Goal: Transaction & Acquisition: Obtain resource

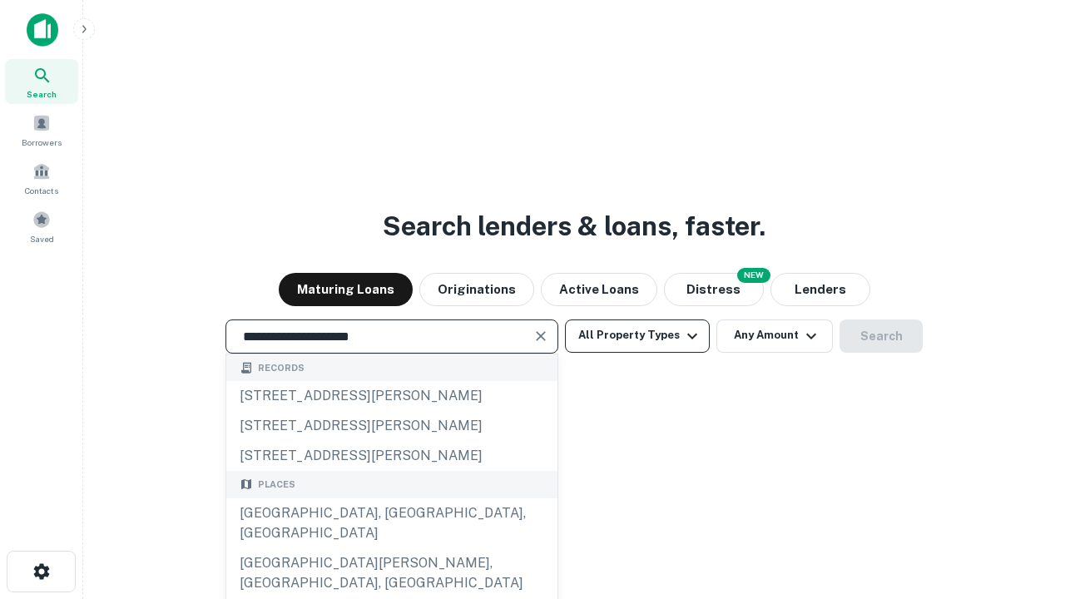
click at [391, 548] on div "[GEOGRAPHIC_DATA], [GEOGRAPHIC_DATA], [GEOGRAPHIC_DATA]" at bounding box center [391, 523] width 331 height 50
type input "**********"
click at [637, 335] on button "All Property Types" at bounding box center [637, 335] width 145 height 33
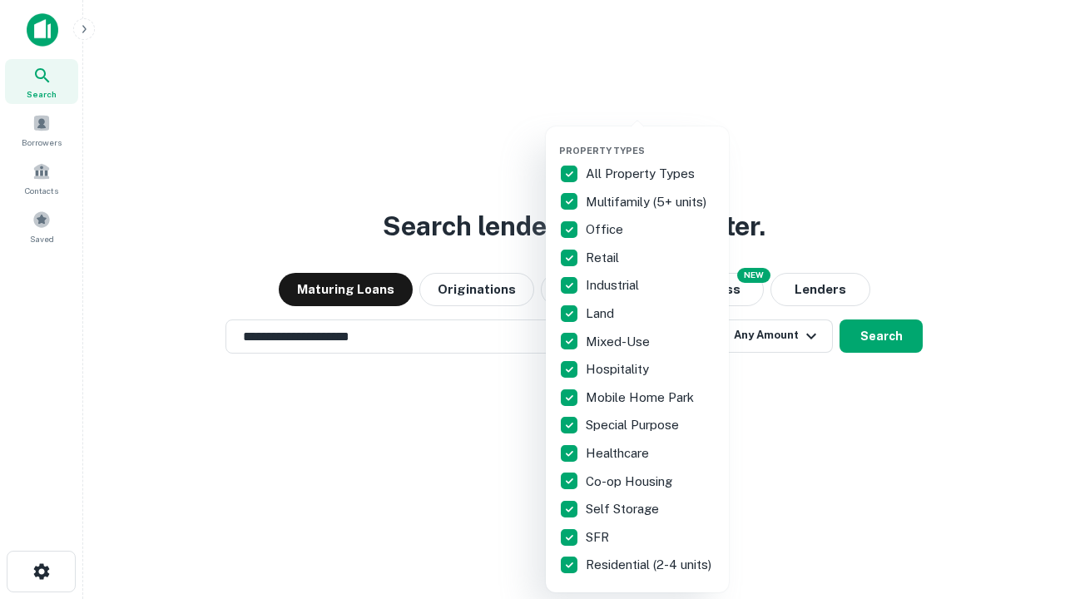
click at [651, 140] on button "button" at bounding box center [650, 140] width 183 height 1
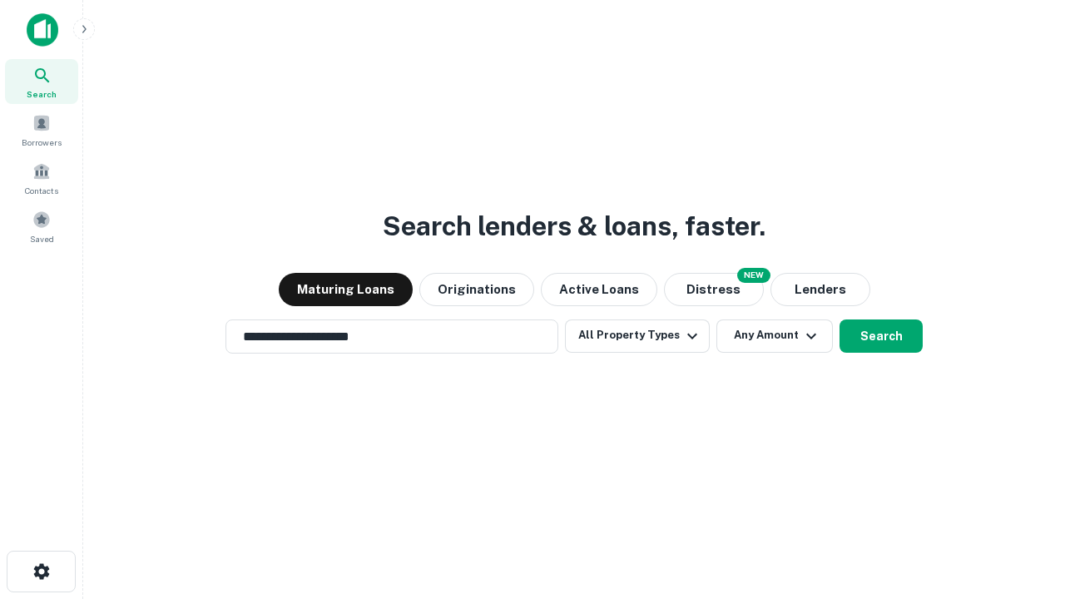
scroll to position [26, 0]
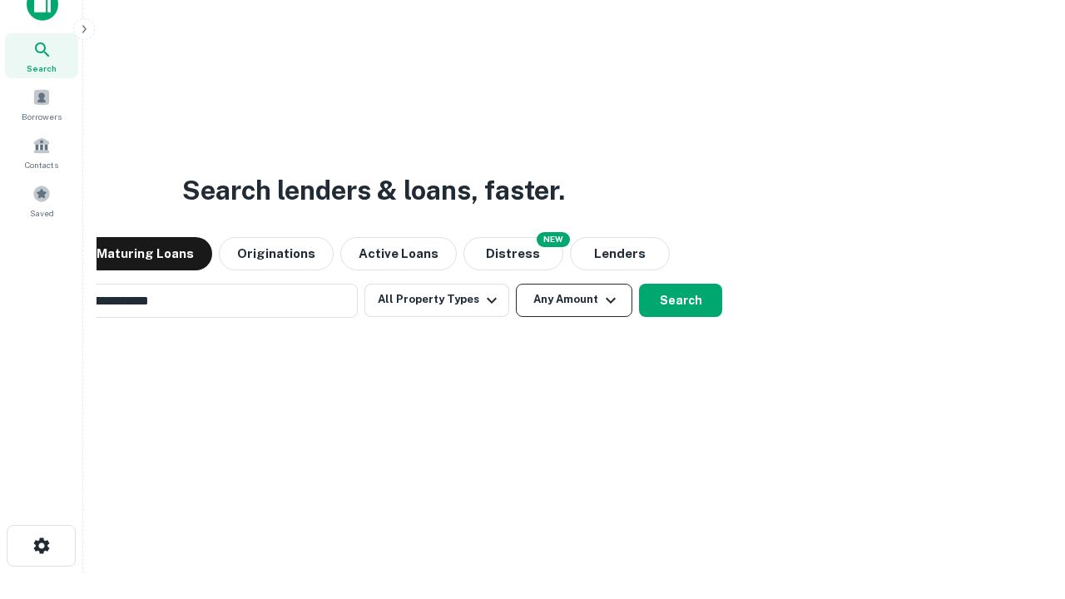
click at [516, 284] on button "Any Amount" at bounding box center [574, 300] width 116 height 33
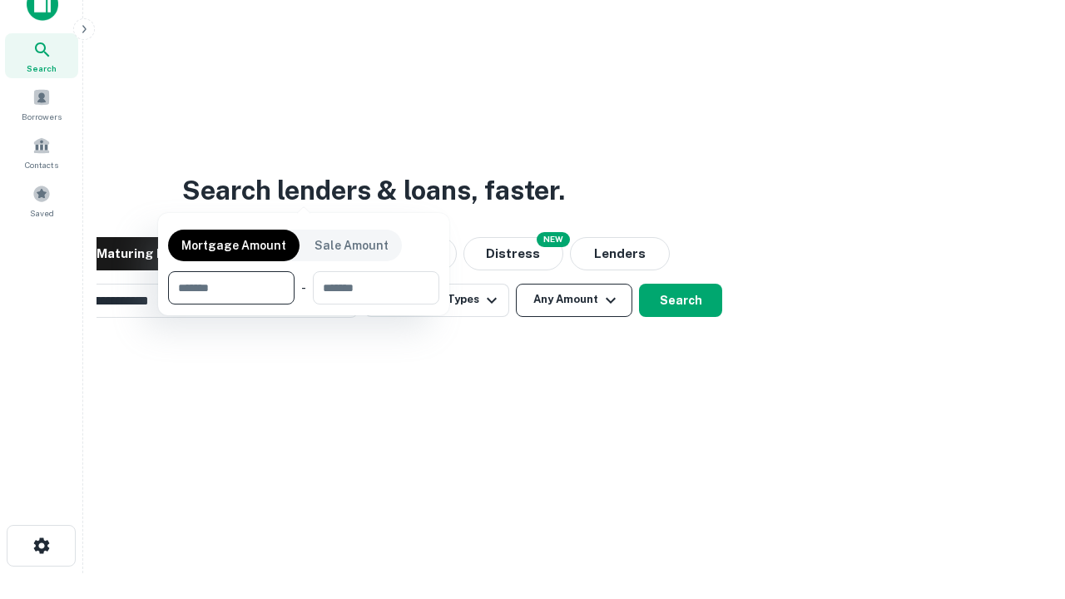
scroll to position [27, 0]
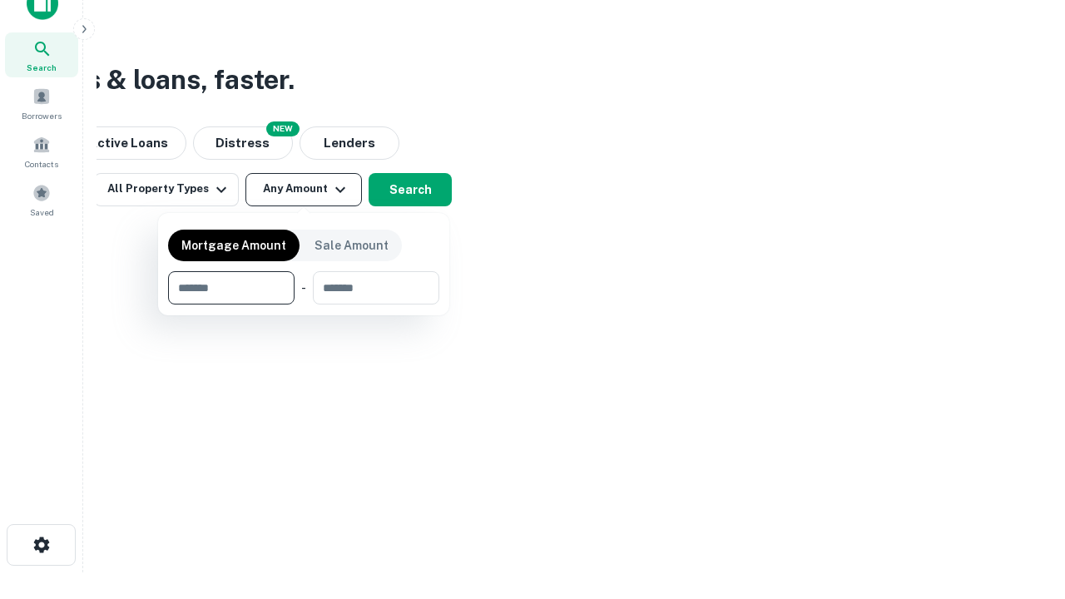
type input "*******"
click at [304, 305] on button "button" at bounding box center [303, 305] width 271 height 1
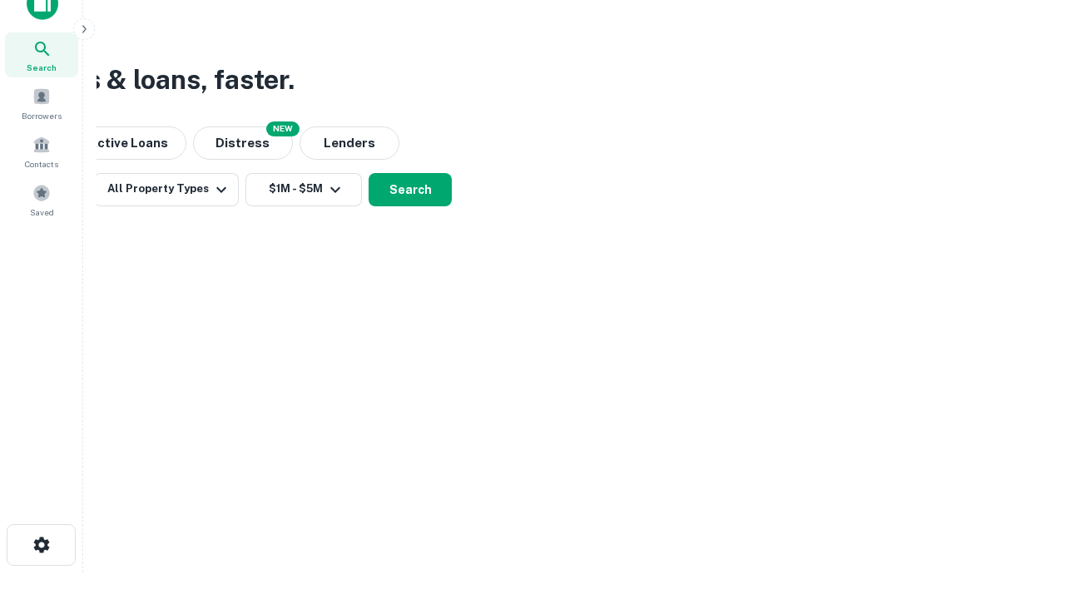
scroll to position [26, 0]
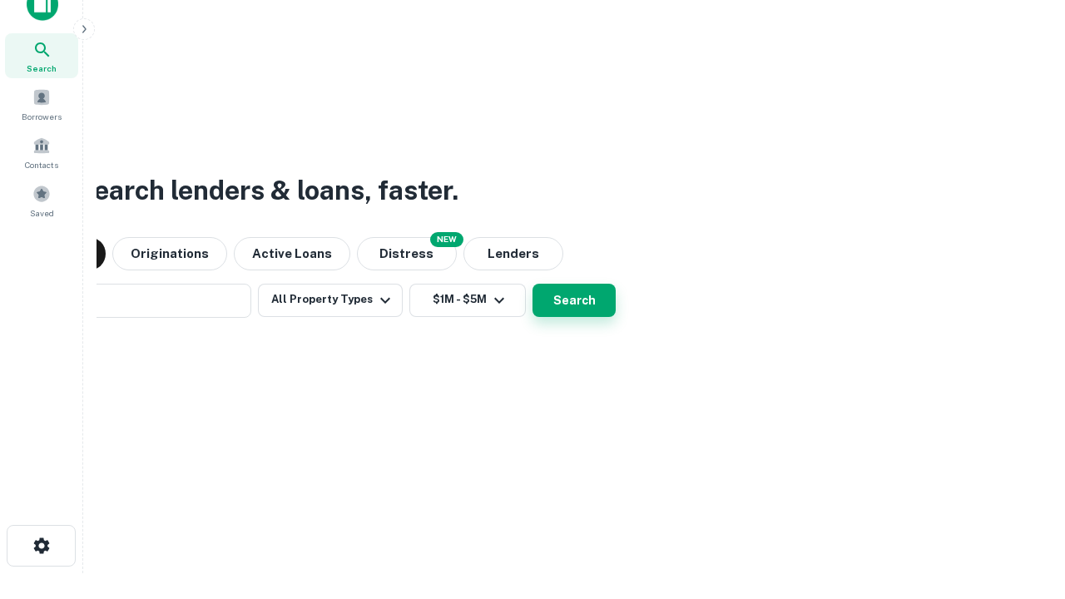
click at [532, 284] on button "Search" at bounding box center [573, 300] width 83 height 33
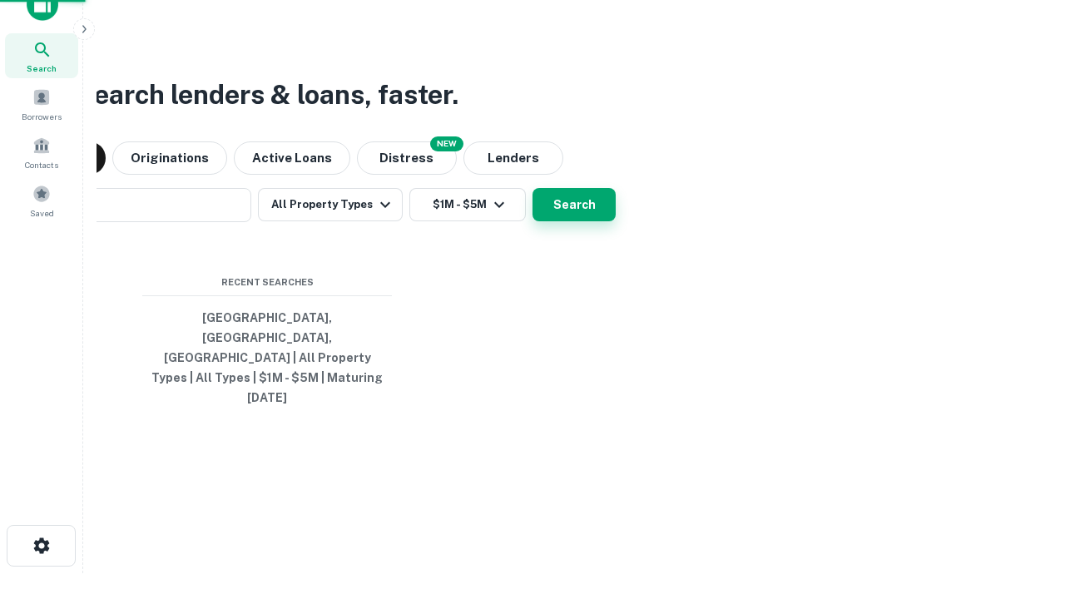
scroll to position [27, 0]
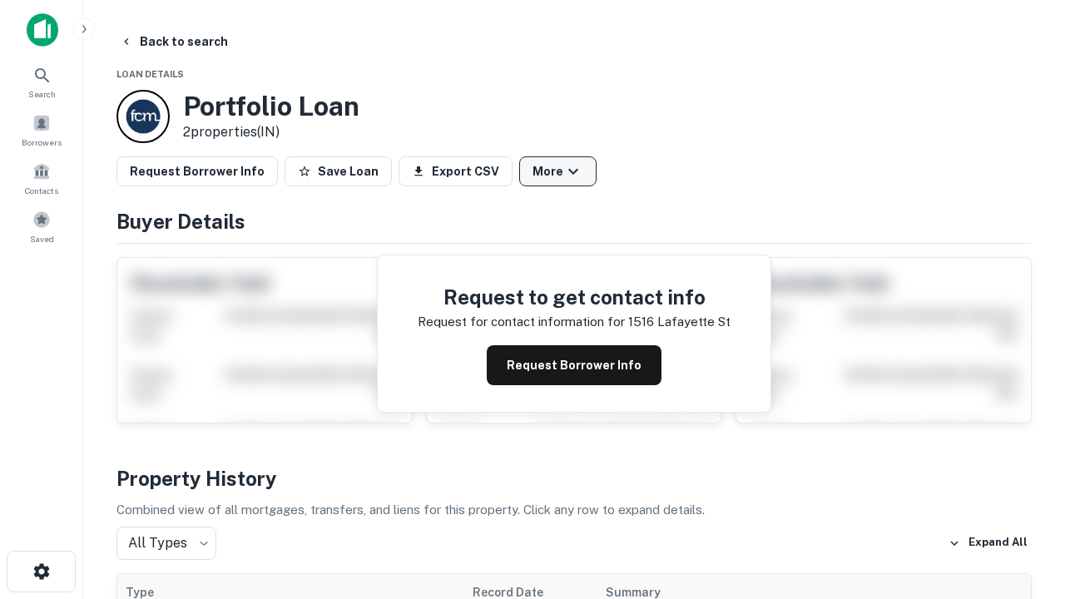
click at [557, 171] on button "More" at bounding box center [557, 171] width 77 height 30
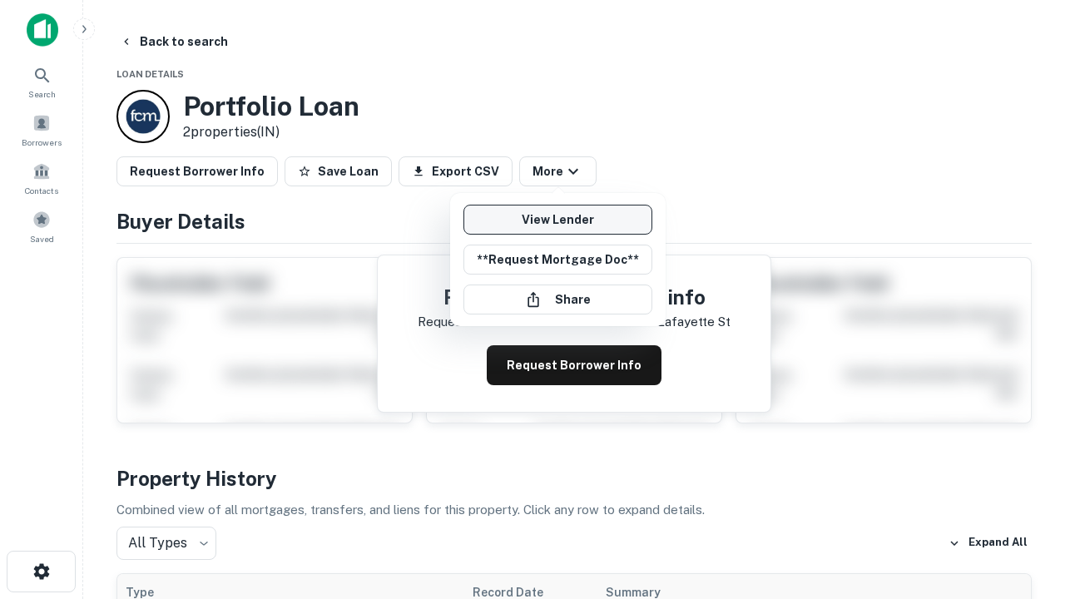
click at [557, 220] on link "View Lender" at bounding box center [557, 220] width 189 height 30
